Goal: Task Accomplishment & Management: Use online tool/utility

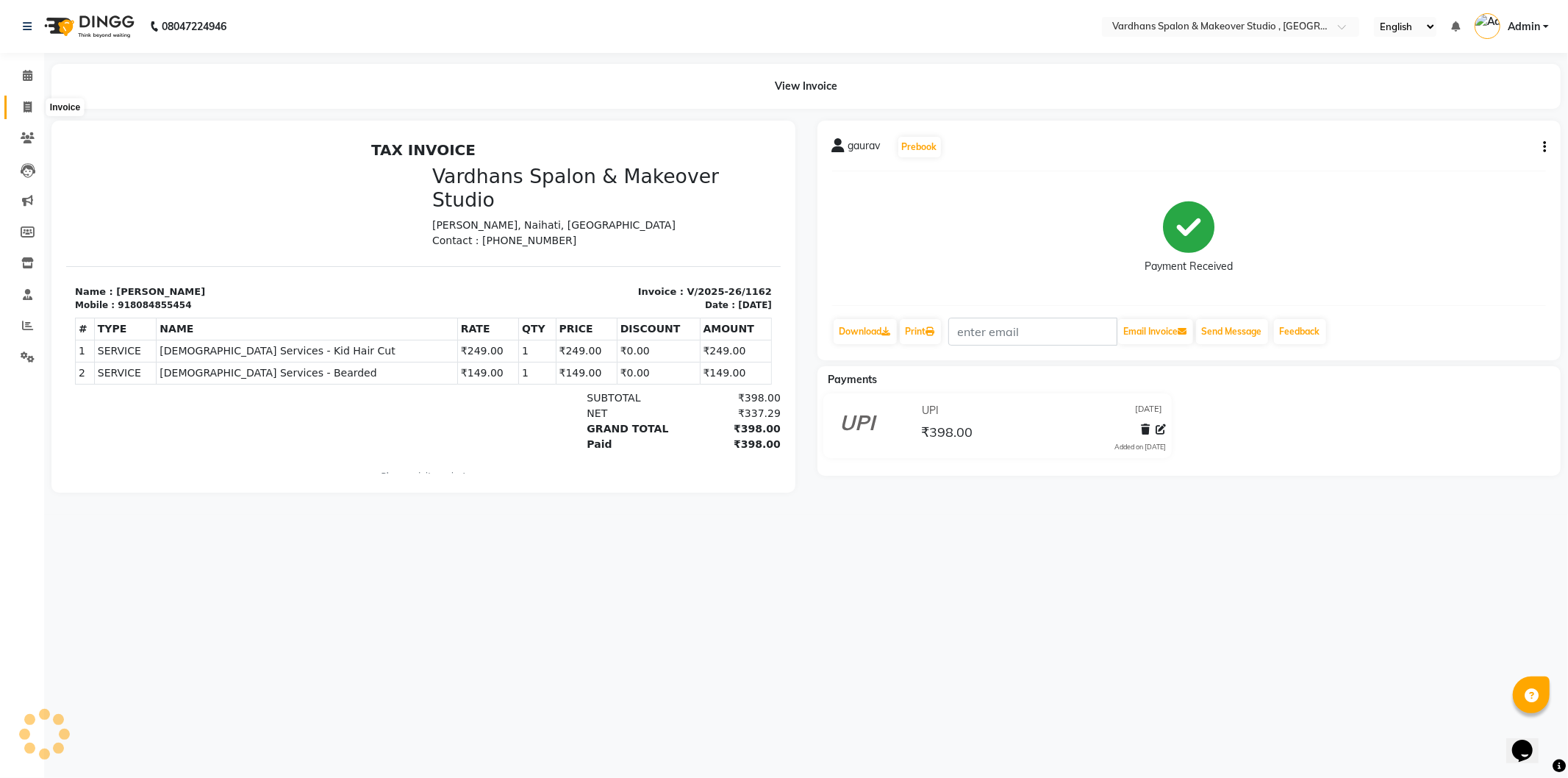
drag, startPoint x: 0, startPoint y: 0, endPoint x: 33, endPoint y: 105, distance: 110.1
click at [33, 105] on span at bounding box center [27, 108] width 26 height 17
select select "service"
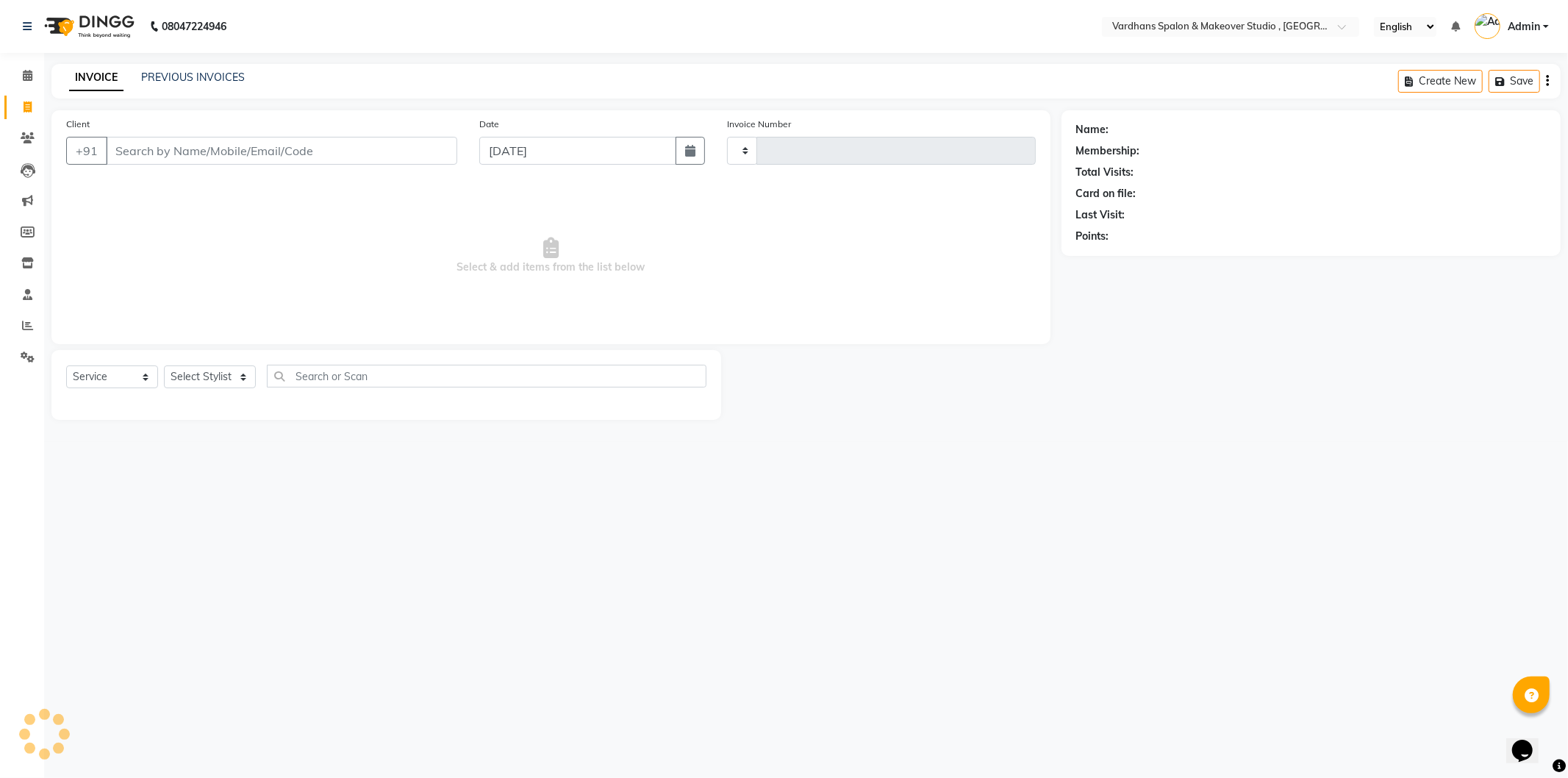
type input "1163"
select select "6997"
click at [222, 76] on link "PREVIOUS INVOICES" at bounding box center [194, 77] width 104 height 13
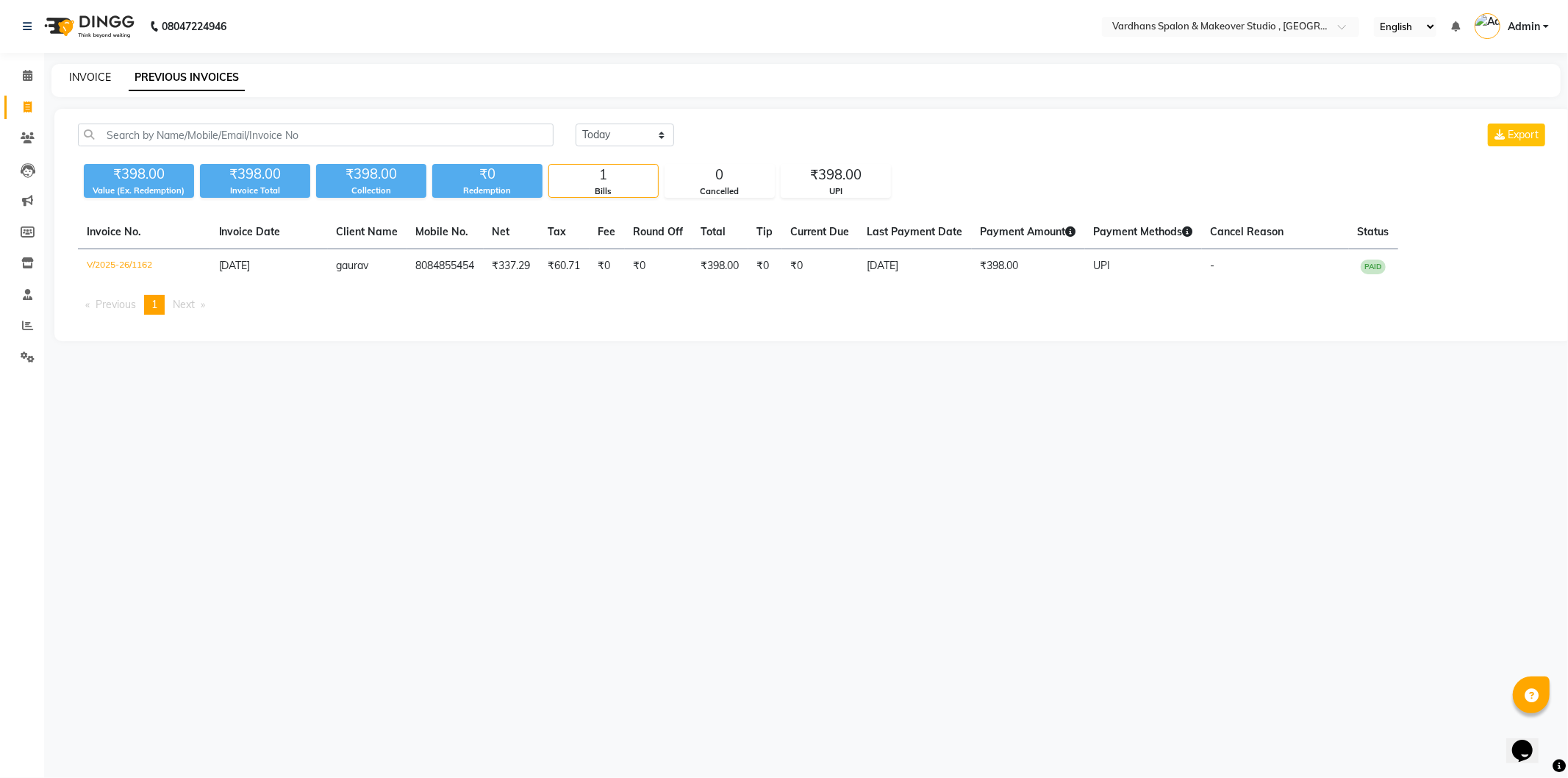
click at [91, 72] on link "INVOICE" at bounding box center [91, 77] width 42 height 13
select select "service"
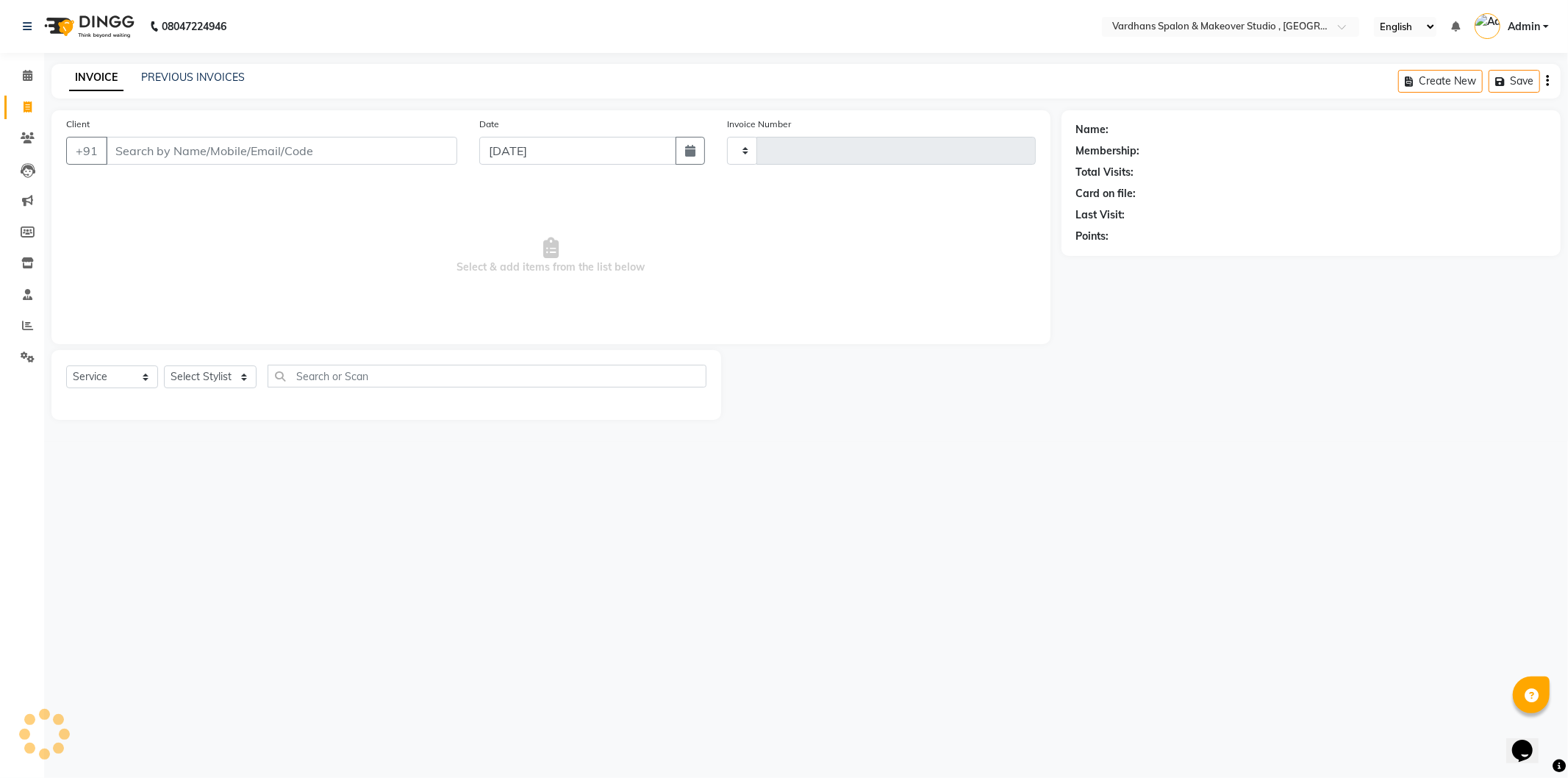
type input "1163"
select select "6997"
